Goal: Information Seeking & Learning: Learn about a topic

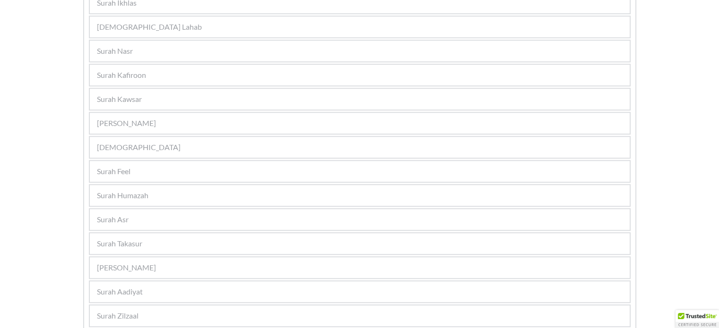
click at [150, 193] on div "Surah Humazah" at bounding box center [360, 195] width 540 height 21
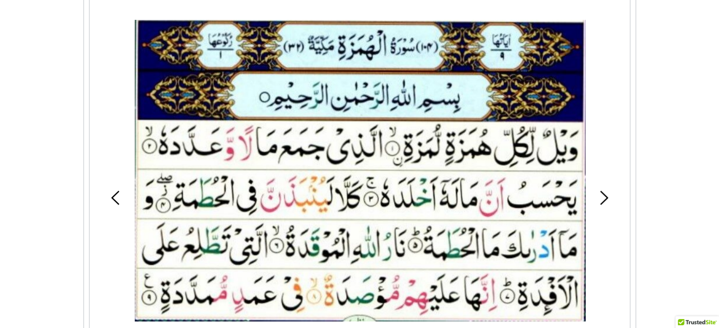
scroll to position [513, 0]
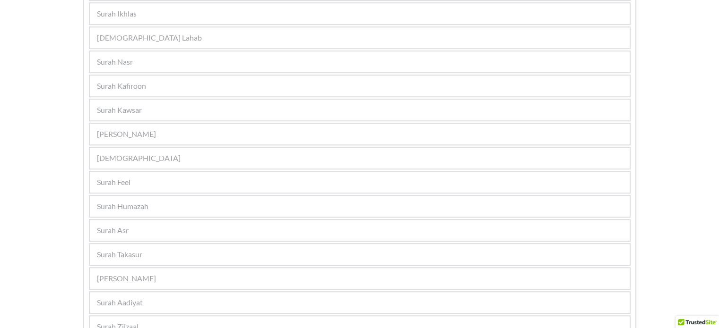
scroll to position [645, 0]
click at [144, 267] on div "[PERSON_NAME]" at bounding box center [360, 271] width 540 height 21
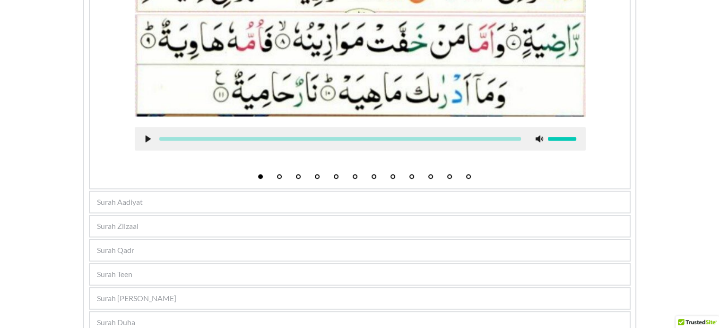
scroll to position [852, 0]
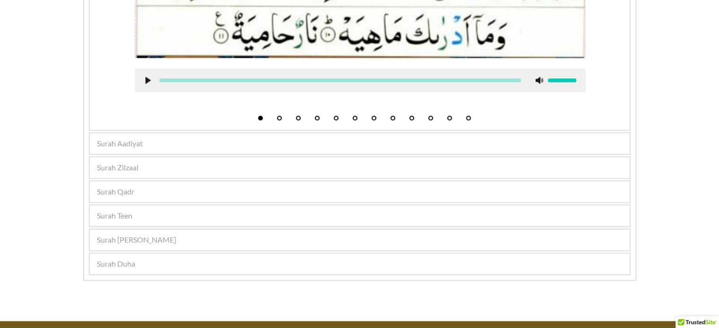
click at [121, 139] on span "Surah Aadiyat" at bounding box center [120, 143] width 46 height 11
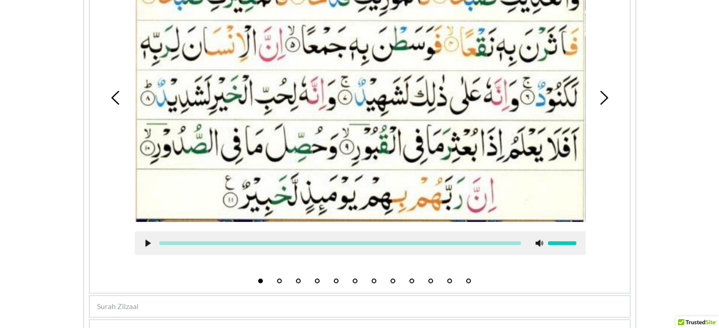
scroll to position [710, 0]
click at [146, 303] on div "Surah Zilzaal" at bounding box center [360, 306] width 540 height 21
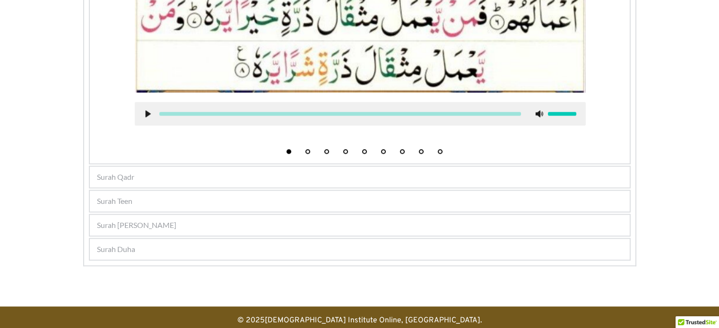
scroll to position [862, 0]
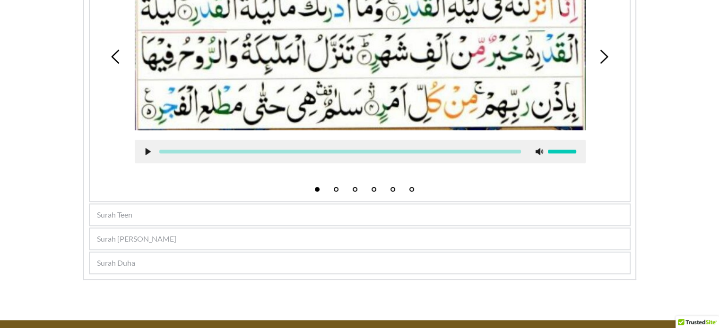
scroll to position [763, 0]
